Goal: Task Accomplishment & Management: Manage account settings

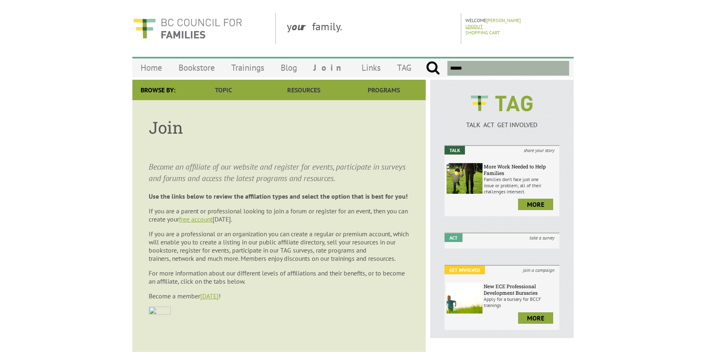
click at [475, 25] on link "Logout" at bounding box center [474, 26] width 18 height 6
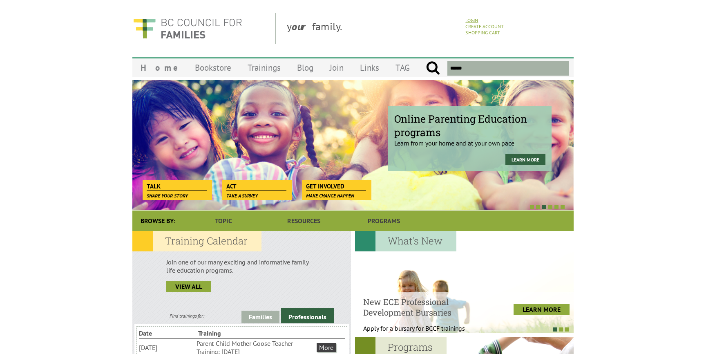
click at [466, 20] on link "Login" at bounding box center [471, 20] width 13 height 6
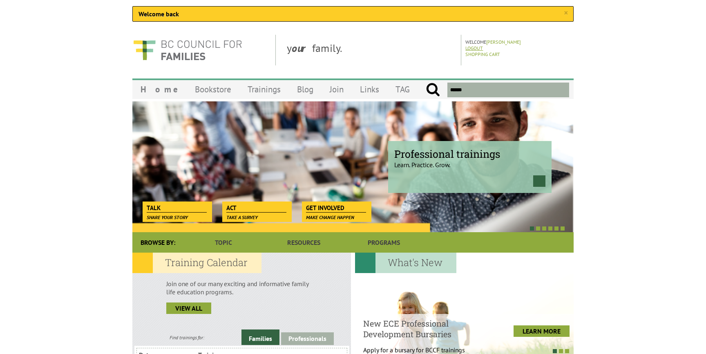
click at [473, 48] on link "Logout" at bounding box center [474, 48] width 18 height 6
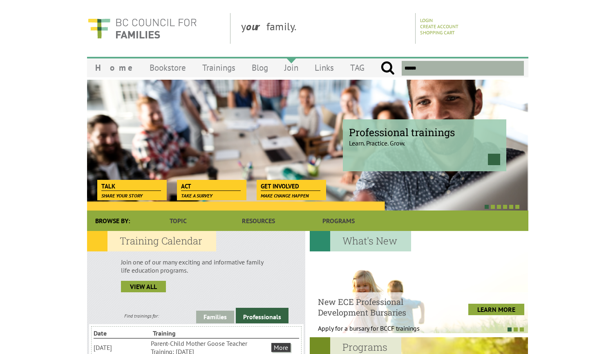
click at [276, 66] on link "Join" at bounding box center [291, 67] width 30 height 19
